Goal: Task Accomplishment & Management: Use online tool/utility

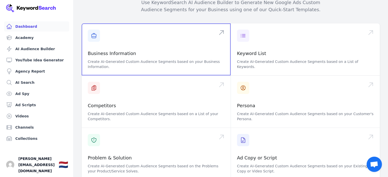
click at [119, 45] on span at bounding box center [156, 49] width 149 height 52
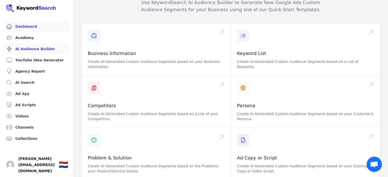
click at [31, 52] on link "AI Audience Builder" at bounding box center [36, 49] width 65 height 10
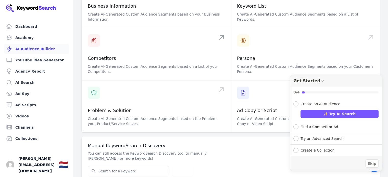
scroll to position [86, 0]
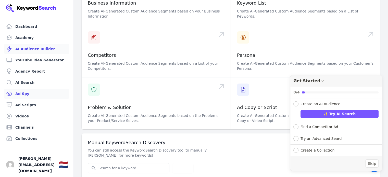
click at [23, 96] on link "Ad Spy" at bounding box center [36, 94] width 65 height 10
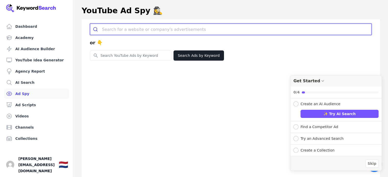
click at [115, 31] on input "search" at bounding box center [236, 29] width 269 height 11
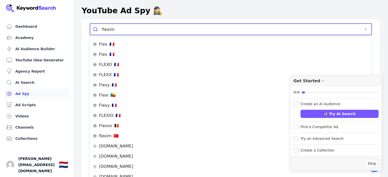
type input "fleximo"
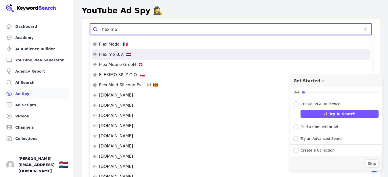
click at [119, 56] on p "Fleximo B.V." at bounding box center [111, 55] width 25 height 4
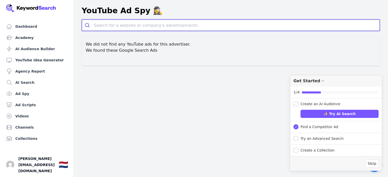
click at [133, 24] on input "search" at bounding box center [237, 25] width 286 height 11
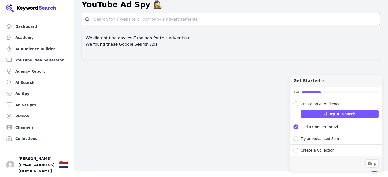
click at [139, 64] on div "Dashboard Academy AI Audience Builder YouTube Idea Generator Agency Report AI S…" at bounding box center [194, 82] width 388 height 177
click at [138, 65] on div "Dashboard Academy AI Audience Builder YouTube Idea Generator Agency Report AI S…" at bounding box center [194, 82] width 388 height 177
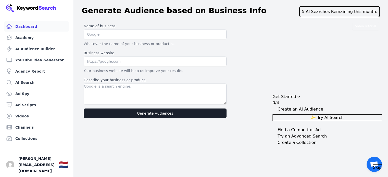
click at [33, 27] on link "Dashboard" at bounding box center [36, 26] width 65 height 10
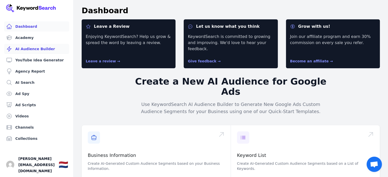
click at [26, 47] on link "AI Audience Builder" at bounding box center [36, 49] width 65 height 10
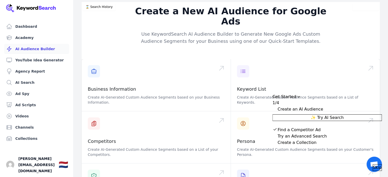
click at [373, 165] on span "Skip" at bounding box center [377, 168] width 9 height 6
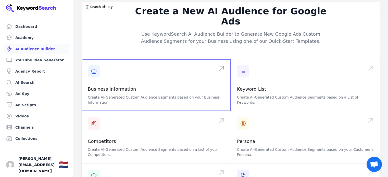
click at [98, 89] on span at bounding box center [156, 85] width 149 height 52
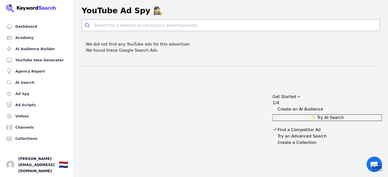
click at [199, 79] on div "Dashboard Academy AI Audience Builder YouTube Idea Generator Agency Report AI S…" at bounding box center [194, 88] width 388 height 177
click at [29, 106] on link "Ad Scripts" at bounding box center [36, 105] width 65 height 10
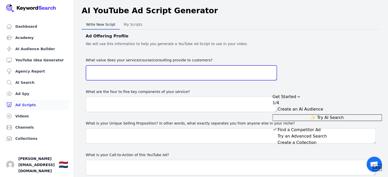
click at [125, 72] on textarea "What value does your service/course/consulting provide to customers?" at bounding box center [181, 72] width 191 height 15
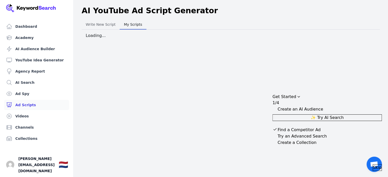
click at [138, 21] on span "My Scripts" at bounding box center [133, 24] width 22 height 7
click at [102, 26] on span "Write New Script" at bounding box center [101, 24] width 34 height 7
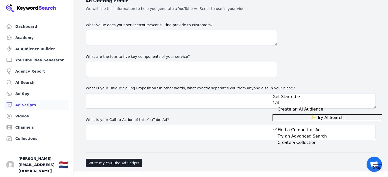
scroll to position [35, 0]
click at [26, 48] on link "AI Audience Builder" at bounding box center [36, 49] width 65 height 10
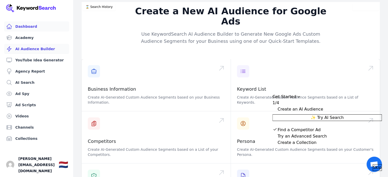
click at [15, 26] on link "Dashboard" at bounding box center [36, 26] width 65 height 10
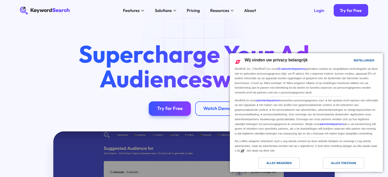
click at [344, 163] on div "Alles toestaan" at bounding box center [343, 163] width 25 height 6
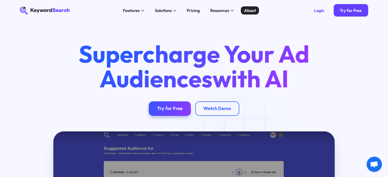
click at [247, 10] on div "About" at bounding box center [250, 10] width 12 height 6
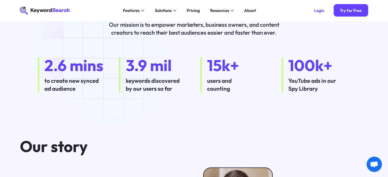
scroll to position [102, 0]
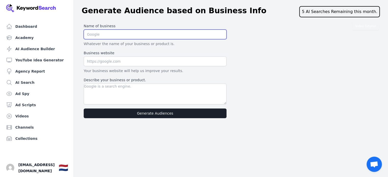
click at [97, 34] on input "text" at bounding box center [155, 35] width 143 height 10
type input "F"
type input "Magnetic Frequency Activation"
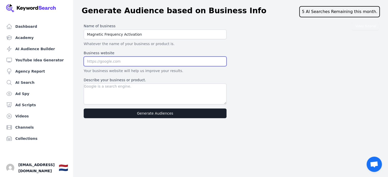
click at [104, 60] on input "text" at bounding box center [155, 62] width 143 height 10
type input "[DOMAIN_NAME]"
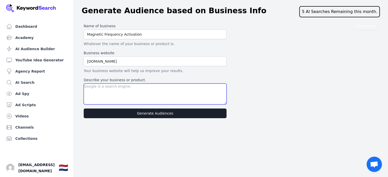
click at [104, 88] on textarea "Describe your business or product." at bounding box center [155, 94] width 143 height 21
click at [95, 88] on textarea "Describe your business or product." at bounding box center [155, 94] width 143 height 21
paste textarea "Become Magnetically IrresistibleBecome Magnetically Irresistible Transform Your…"
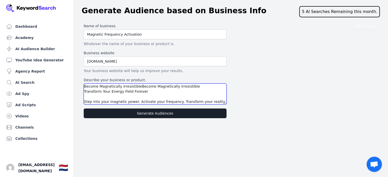
type textarea "Become Magnetically IrresistibleBecome Magnetically Irresistible Transform Your…"
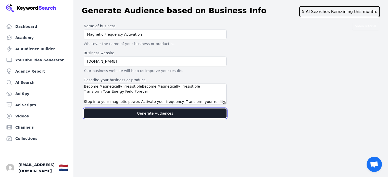
click at [155, 113] on button "Generate Audiences" at bounding box center [155, 114] width 143 height 10
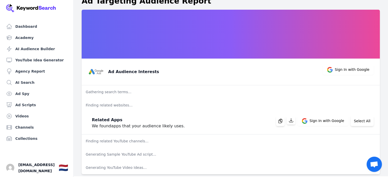
scroll to position [15, 0]
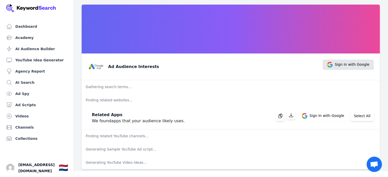
click at [350, 65] on span "Sign In with Google" at bounding box center [352, 65] width 35 height 6
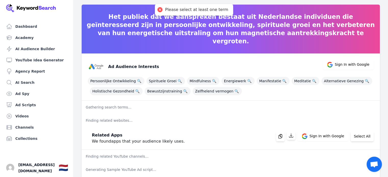
click at [264, 70] on div "Ad Audience Interests Sign In with Google" at bounding box center [229, 65] width 290 height 20
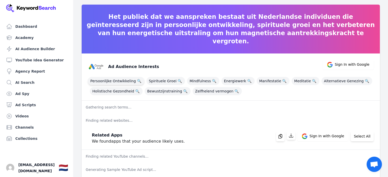
click at [125, 80] on span "Persoonlijke Ontwikkeling 🔍" at bounding box center [116, 81] width 57 height 8
click at [162, 80] on span "Spirituele Groei 🔍" at bounding box center [165, 81] width 39 height 8
click at [164, 80] on span "Spirituele Groei 🔍" at bounding box center [165, 81] width 39 height 8
click at [119, 81] on span "Persoonlijke Ontwikkeling 🔍" at bounding box center [116, 81] width 57 height 8
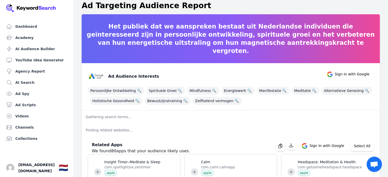
scroll to position [0, 0]
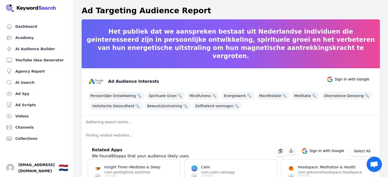
click at [99, 122] on p "Gathering search terms..." at bounding box center [231, 122] width 298 height 13
click at [100, 121] on p "Gathering search terms..." at bounding box center [231, 122] width 298 height 13
click at [30, 48] on link "AI Audience Builder" at bounding box center [36, 49] width 65 height 10
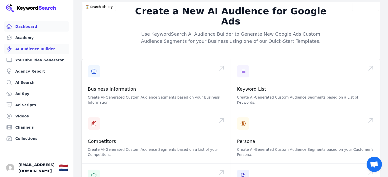
click at [23, 25] on link "Dashboard" at bounding box center [36, 26] width 65 height 10
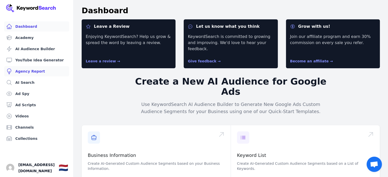
click at [33, 71] on link "Agency Report" at bounding box center [36, 71] width 65 height 10
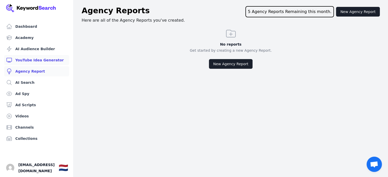
click at [29, 60] on link "YouTube Idea Generator" at bounding box center [36, 60] width 65 height 10
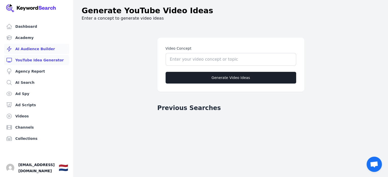
click at [28, 49] on link "AI Audience Builder" at bounding box center [36, 49] width 65 height 10
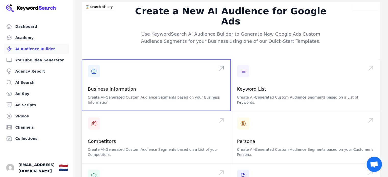
click at [131, 89] on span at bounding box center [156, 85] width 149 height 52
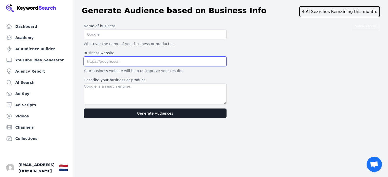
click at [107, 61] on input "text" at bounding box center [155, 62] width 143 height 10
type input "[DOMAIN_NAME]"
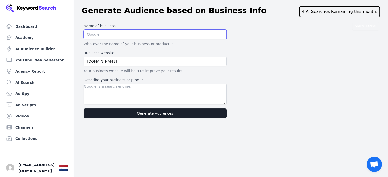
click at [100, 35] on input "text" at bounding box center [155, 35] width 143 height 10
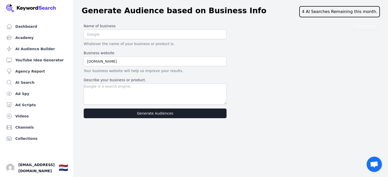
click at [276, 52] on div "Video Tutorial Name of business Whatever the name of your business or product i…" at bounding box center [231, 70] width 298 height 99
click at [118, 145] on div "Dashboard Academy AI Audience Builder YouTube Idea Generator Agency Report AI S…" at bounding box center [194, 88] width 388 height 177
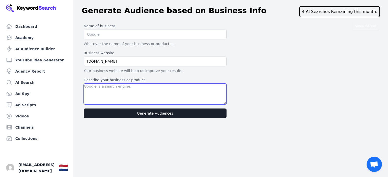
click at [112, 93] on textarea "Describe your business or product." at bounding box center [155, 94] width 143 height 21
click at [93, 89] on textarea "Describe your business or product." at bounding box center [155, 94] width 143 height 21
paste textarea "Your 12-Week Soul Transformation Journey Each week of the Magnetic Frequency Ac…"
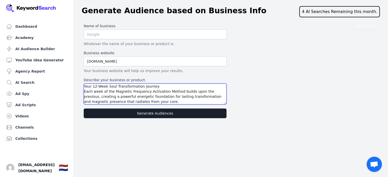
type textarea "Your 12-Week Soul Transformation Journey Each week of the Magnetic Frequency Ac…"
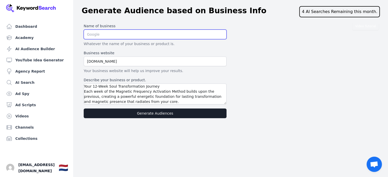
click at [96, 34] on input "text" at bounding box center [155, 35] width 143 height 10
click at [105, 34] on input "text" at bounding box center [155, 35] width 143 height 10
paste input "Magnetic Frequency & Merkaba"
type input "Magnetic Frequency & Merkaba Activation"
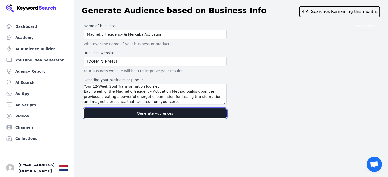
click at [142, 113] on button "Generate Audiences" at bounding box center [155, 114] width 143 height 10
